Goal: Task Accomplishment & Management: Manage account settings

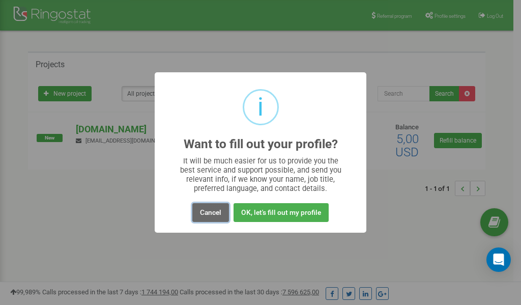
click at [210, 210] on button "Cancel" at bounding box center [210, 212] width 37 height 19
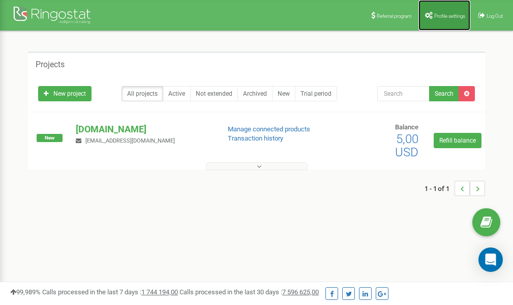
click at [448, 13] on span "Profile settings" at bounding box center [449, 16] width 31 height 6
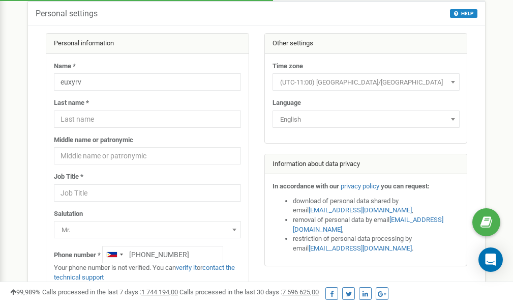
scroll to position [51, 0]
click at [194, 269] on link "verify it" at bounding box center [186, 267] width 21 height 8
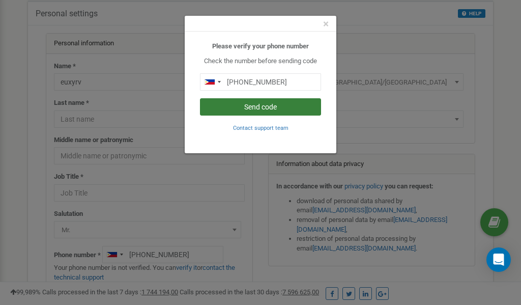
click at [265, 107] on button "Send code" at bounding box center [260, 106] width 121 height 17
